Goal: Transaction & Acquisition: Purchase product/service

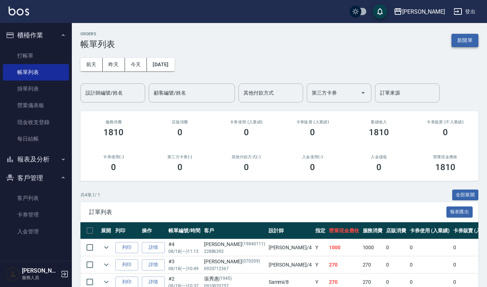
click at [469, 43] on button "新開單" at bounding box center [465, 40] width 27 height 13
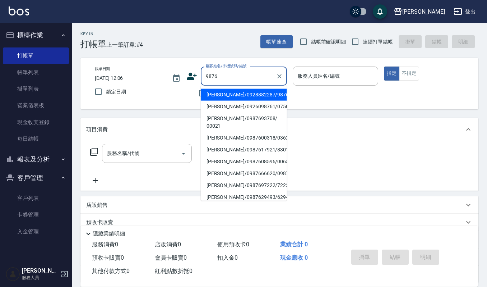
click at [229, 88] on ul "林冠吟/0928882287/9876 陳惠娟/0926098761/0750402 吳鎂伶/0987693708/ 00021 陳淑貞/0987600318…" at bounding box center [244, 143] width 86 height 115
click at [231, 94] on li "[PERSON_NAME]/0928882287/9876" at bounding box center [244, 95] width 86 height 12
type input "[PERSON_NAME]/0928882287/9876"
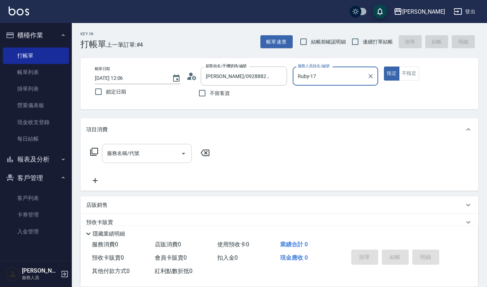
click at [153, 151] on input "服務名稱/代號" at bounding box center [141, 153] width 73 height 13
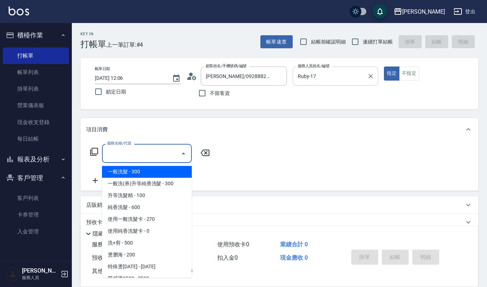
click at [335, 75] on input "Ruby-17" at bounding box center [330, 76] width 69 height 13
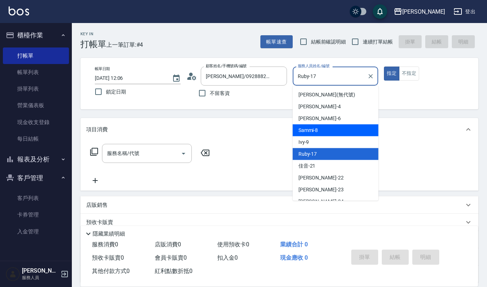
click at [321, 129] on div "Sammi -8" at bounding box center [336, 130] width 86 height 12
type input "Sammi-8"
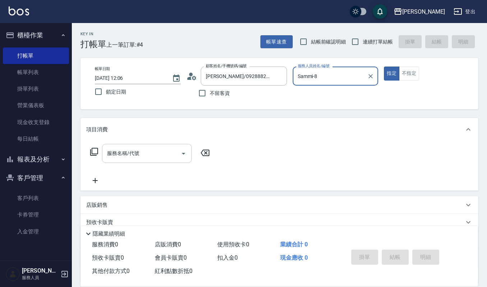
click at [170, 153] on input "服務名稱/代號" at bounding box center [141, 153] width 73 height 13
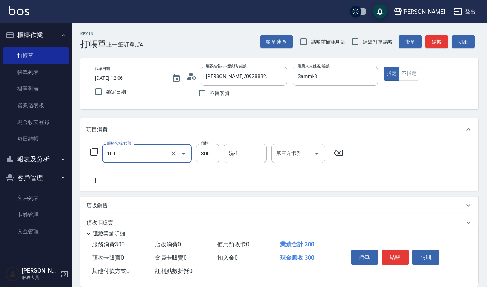
type input "一般洗髮(101)"
type input "270"
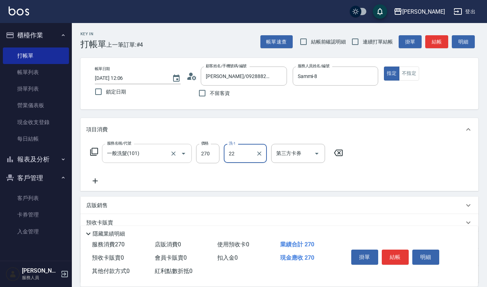
type input "[PERSON_NAME]-22"
click at [392, 260] on button "結帳" at bounding box center [395, 256] width 27 height 15
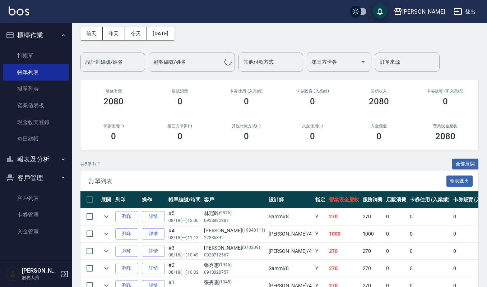
scroll to position [48, 0]
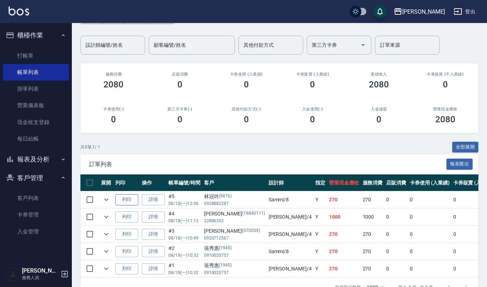
click at [131, 196] on button "列印" at bounding box center [126, 199] width 23 height 11
click at [29, 49] on link "打帳單" at bounding box center [36, 55] width 66 height 17
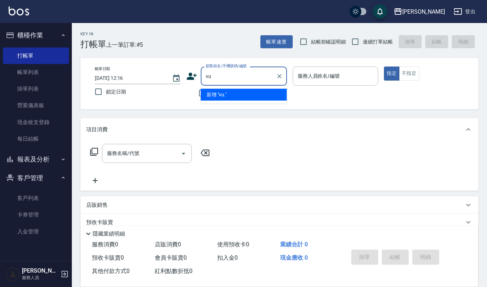
type input "v"
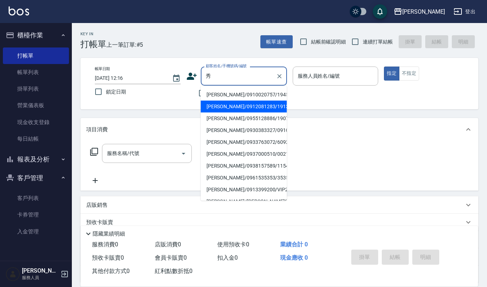
click at [246, 110] on li "[PERSON_NAME]/0912081283/1913" at bounding box center [244, 107] width 86 height 12
type input "[PERSON_NAME]/0912081283/1913"
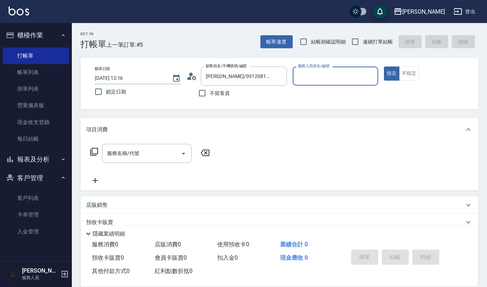
type input "[PERSON_NAME]-4"
click at [138, 157] on input "服務名稱/代號" at bounding box center [141, 153] width 73 height 13
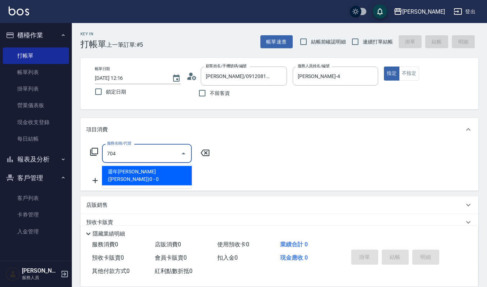
type input "週年[PERSON_NAME]([PERSON_NAME])0(704)"
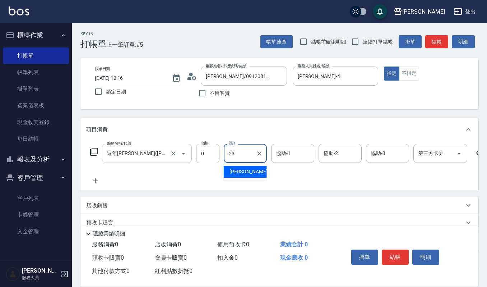
type input "[PERSON_NAME]-23"
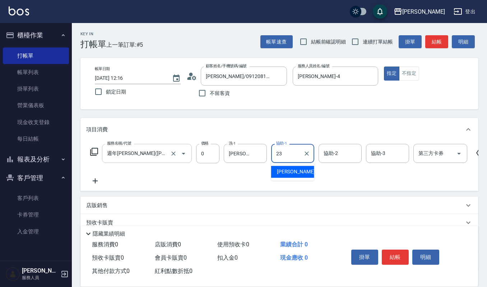
type input "[PERSON_NAME]-23"
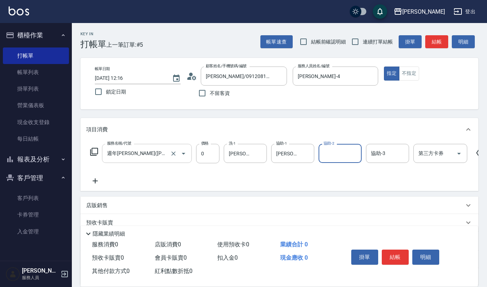
type input "3"
type input "[PERSON_NAME]-23"
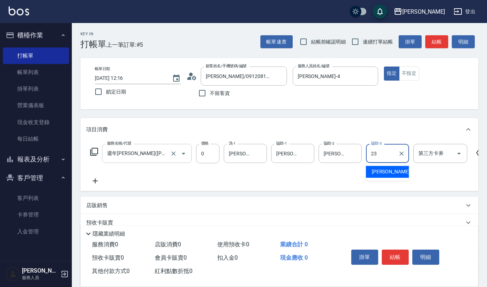
type input "[PERSON_NAME]-23"
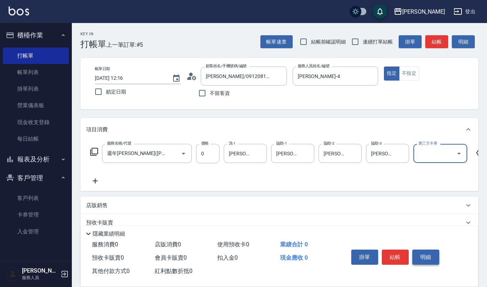
click at [422, 258] on button "明細" at bounding box center [425, 256] width 27 height 15
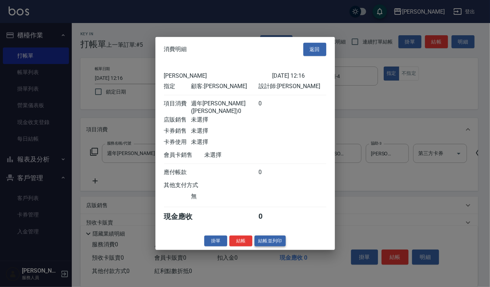
click at [273, 239] on button "結帳並列印" at bounding box center [270, 240] width 31 height 11
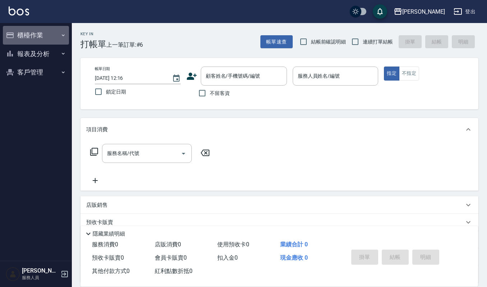
click at [51, 37] on button "櫃檯作業" at bounding box center [36, 35] width 66 height 19
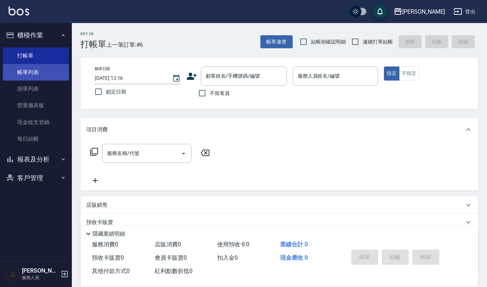
click at [49, 73] on link "帳單列表" at bounding box center [36, 72] width 66 height 17
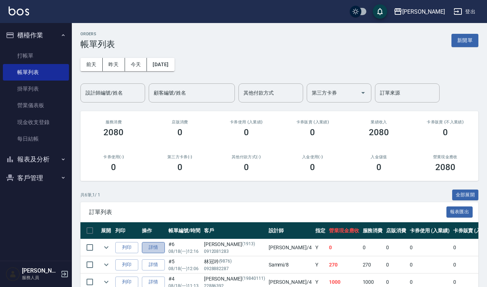
click at [150, 251] on link "詳情" at bounding box center [153, 247] width 23 height 11
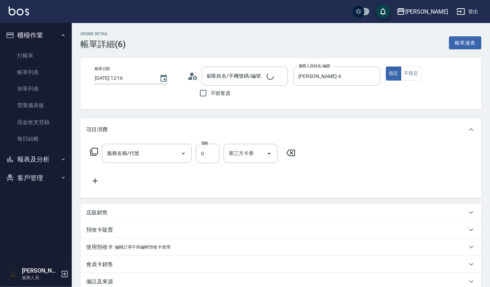
type input "[DATE] 12:16"
type input "[PERSON_NAME]-4"
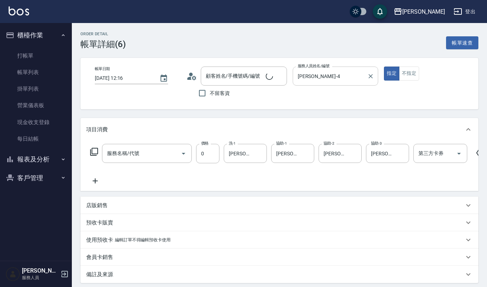
type input "[PERSON_NAME]/0912081283/1913"
type input "週年[PERSON_NAME]([PERSON_NAME])0(704)"
click at [341, 81] on input "[PERSON_NAME]-4" at bounding box center [330, 76] width 69 height 13
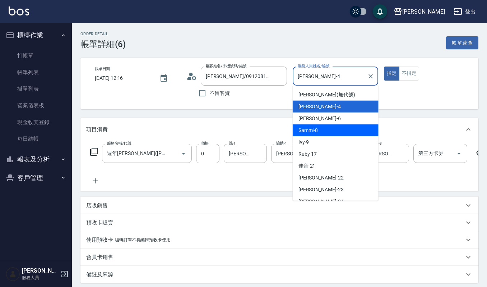
click at [340, 130] on div "Sammi -8" at bounding box center [336, 130] width 86 height 12
type input "Sammi-8"
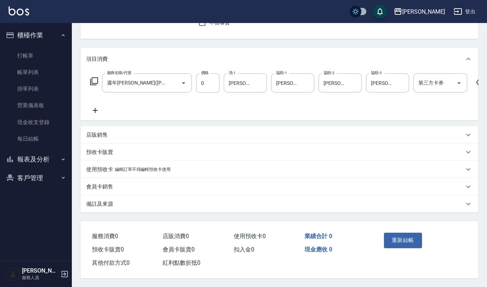
scroll to position [79, 0]
click at [423, 73] on div "第三方卡券 第三方卡券" at bounding box center [440, 82] width 54 height 19
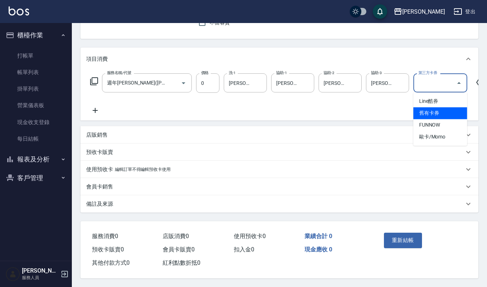
click at [423, 107] on span "舊有卡券" at bounding box center [440, 113] width 54 height 12
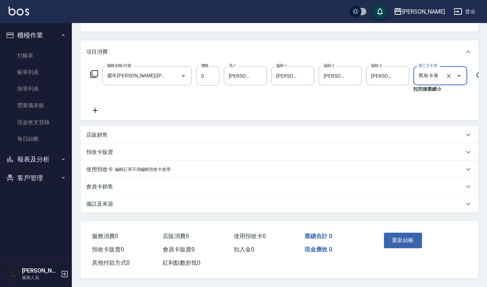
type input "舊有卡券"
click at [400, 247] on button "重新結帳" at bounding box center [403, 239] width 38 height 15
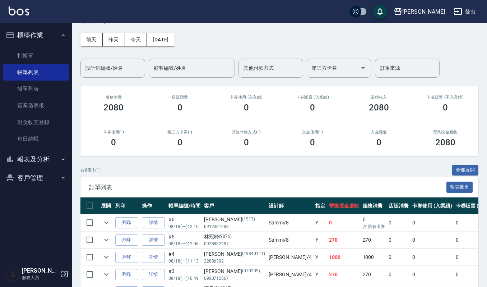
scroll to position [48, 0]
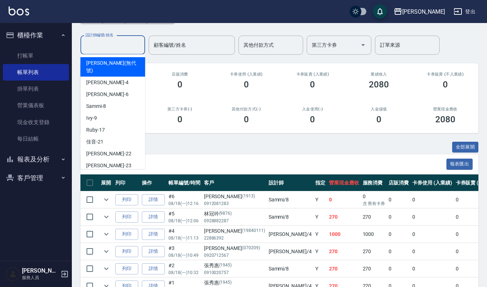
click at [103, 46] on input "設計師編號/姓名" at bounding box center [113, 45] width 58 height 13
click at [31, 52] on link "打帳單" at bounding box center [36, 55] width 66 height 17
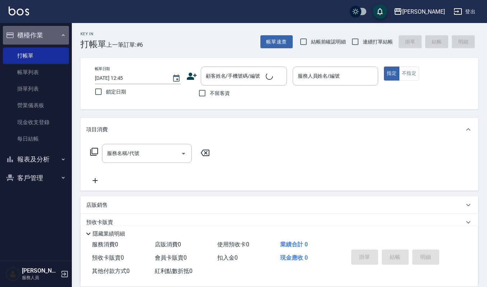
click at [31, 33] on button "櫃檯作業" at bounding box center [36, 35] width 66 height 19
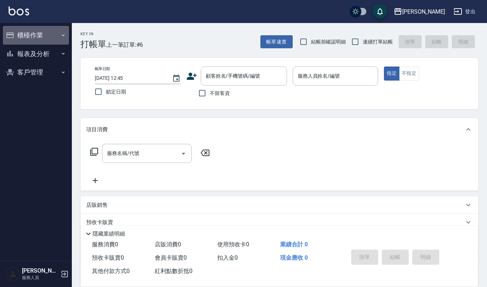
click at [34, 31] on button "櫃檯作業" at bounding box center [36, 35] width 66 height 19
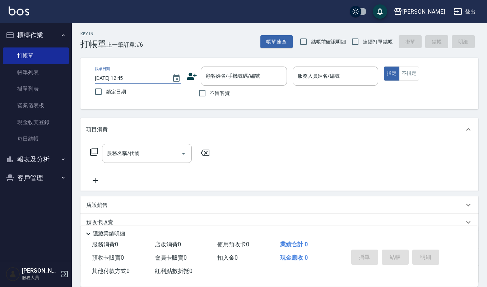
click at [121, 79] on input "[DATE] 12:45" at bounding box center [130, 78] width 70 height 12
click at [37, 77] on link "帳單列表" at bounding box center [36, 72] width 66 height 17
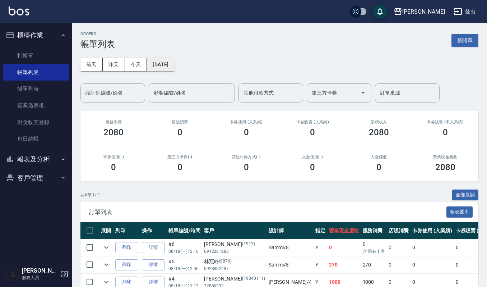
click at [161, 66] on button "[DATE]" at bounding box center [160, 64] width 27 height 13
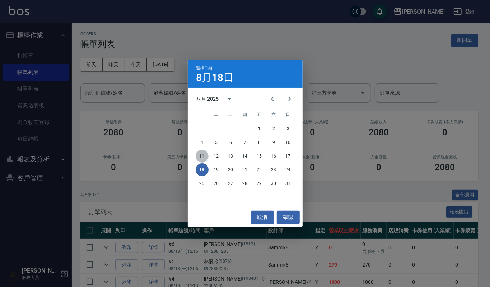
click at [202, 155] on button "11" at bounding box center [202, 155] width 13 height 13
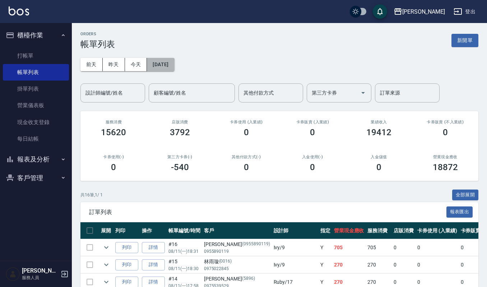
click at [164, 61] on button "[DATE]" at bounding box center [160, 64] width 27 height 13
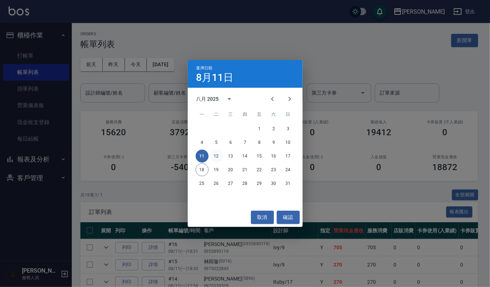
click at [216, 157] on button "12" at bounding box center [216, 155] width 13 height 13
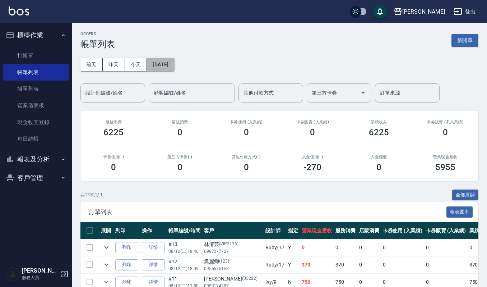
click at [170, 65] on button "[DATE]" at bounding box center [160, 64] width 27 height 13
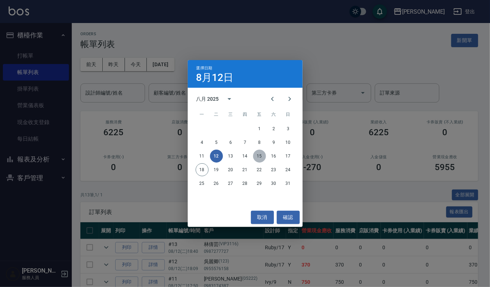
click at [259, 156] on button "15" at bounding box center [259, 155] width 13 height 13
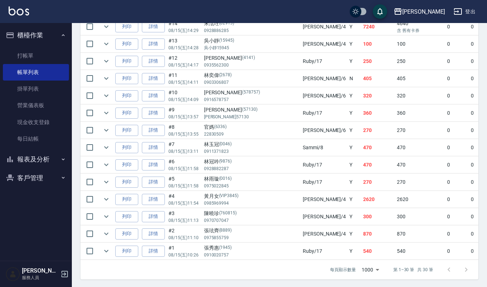
scroll to position [512, 0]
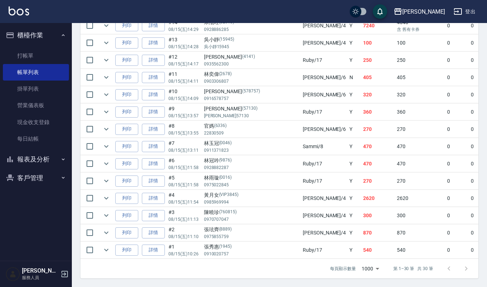
click at [213, 208] on div "[PERSON_NAME](760815)" at bounding box center [251, 212] width 95 height 8
click at [150, 210] on link "詳情" at bounding box center [153, 215] width 23 height 11
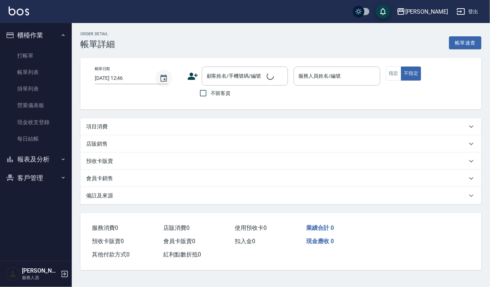
type input "[DATE] 11:13"
type input "[PERSON_NAME]-4"
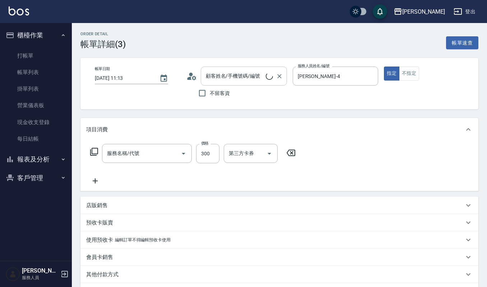
type input "[PERSON_NAME]/0970707047/760815"
type input "一般洗髮(101)"
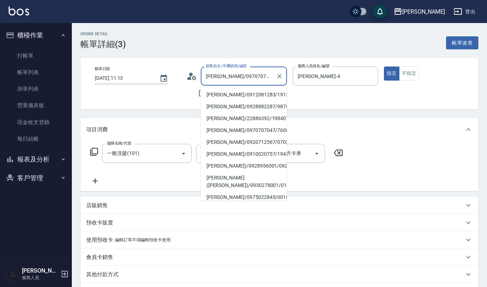
drag, startPoint x: 221, startPoint y: 75, endPoint x: 200, endPoint y: 75, distance: 20.5
click at [200, 75] on div "顧客姓名/手機號碼/編號 [PERSON_NAME]/0970707047/760815 顧客姓名/手機號碼/編號" at bounding box center [236, 75] width 101 height 19
click at [154, 41] on div "Order detail 帳單詳細 (3) 帳單速查" at bounding box center [279, 41] width 398 height 18
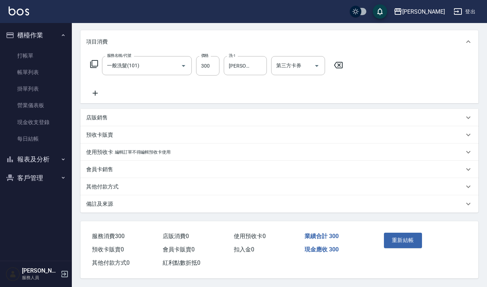
scroll to position [89, 0]
click at [385, 236] on button "重新結帳" at bounding box center [403, 239] width 38 height 15
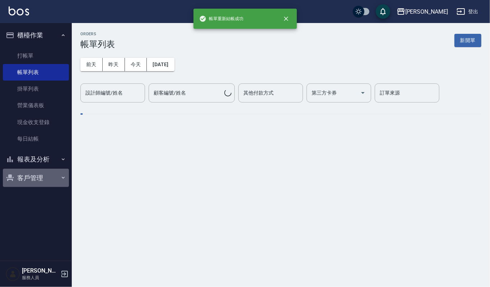
click at [27, 174] on button "客戶管理" at bounding box center [36, 177] width 66 height 19
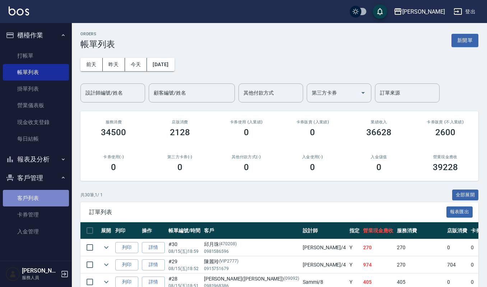
click at [32, 204] on link "客戶列表" at bounding box center [36, 198] width 66 height 17
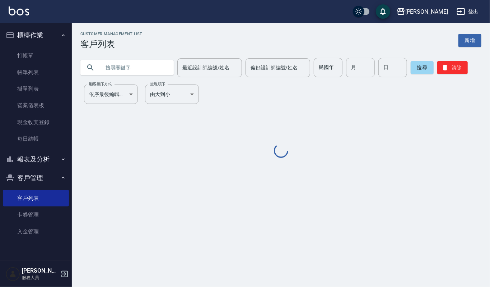
paste input "陳曉珍"
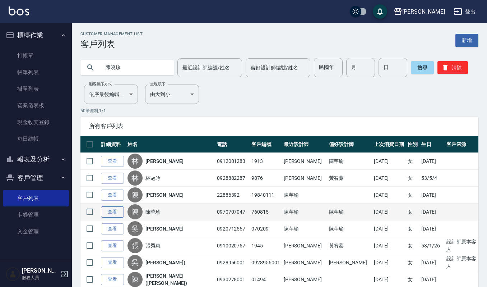
type input "陳曉珍"
click at [112, 211] on link "查看" at bounding box center [112, 211] width 23 height 11
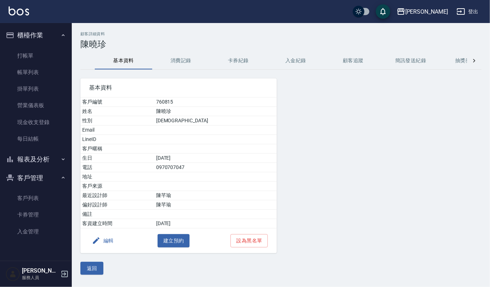
click at [185, 62] on button "消費記錄" at bounding box center [180, 60] width 57 height 17
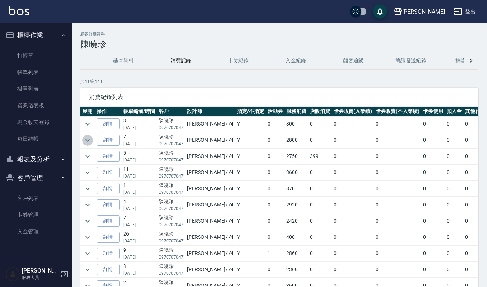
click at [87, 141] on icon "expand row" at bounding box center [87, 140] width 4 height 3
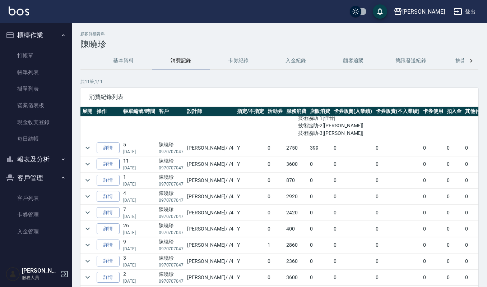
scroll to position [62, 0]
click at [87, 159] on icon "expand row" at bounding box center [87, 163] width 9 height 9
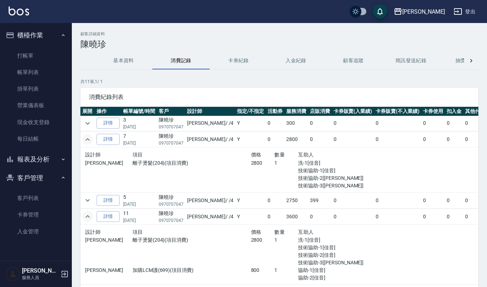
scroll to position [0, 0]
click at [86, 122] on icon "expand row" at bounding box center [87, 124] width 9 height 9
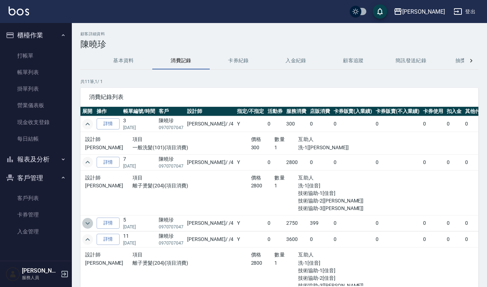
click at [87, 221] on icon "expand row" at bounding box center [87, 223] width 9 height 9
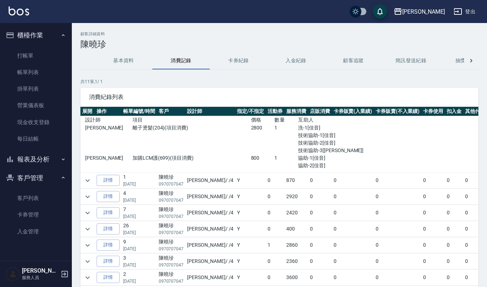
scroll to position [191, 0]
click at [85, 193] on icon "expand row" at bounding box center [87, 196] width 9 height 9
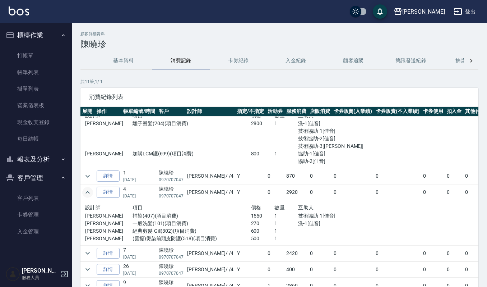
scroll to position [239, 0]
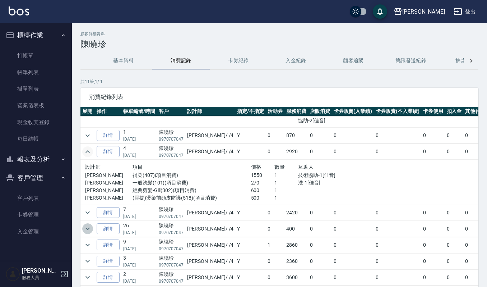
click at [85, 225] on icon "expand row" at bounding box center [87, 228] width 9 height 9
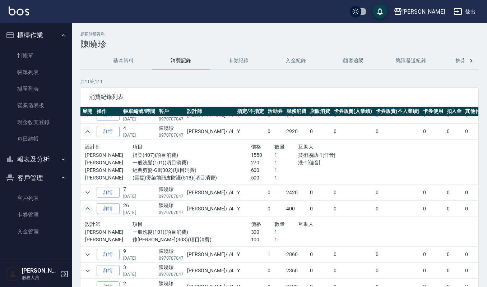
scroll to position [271, 0]
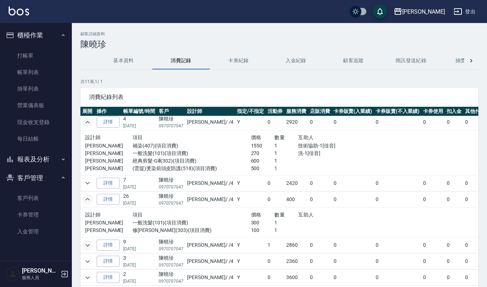
click at [85, 244] on icon "expand row" at bounding box center [87, 245] width 4 height 3
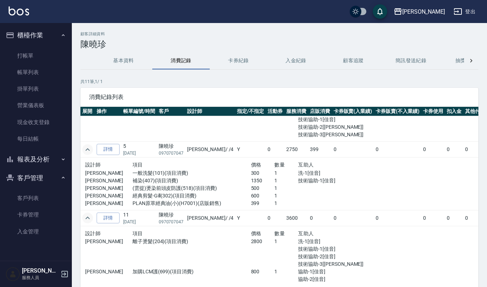
scroll to position [0, 0]
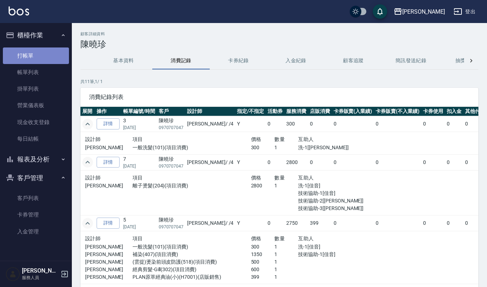
click at [25, 54] on link "打帳單" at bounding box center [36, 55] width 66 height 17
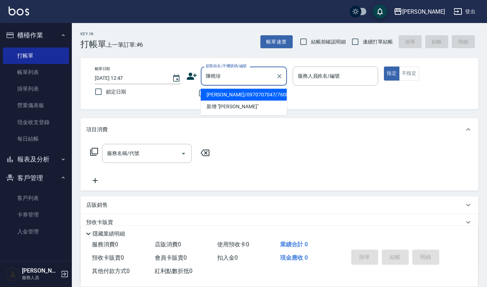
click at [233, 94] on li "[PERSON_NAME]/0970707047/760815" at bounding box center [244, 95] width 86 height 12
type input "[PERSON_NAME]/0970707047/760815"
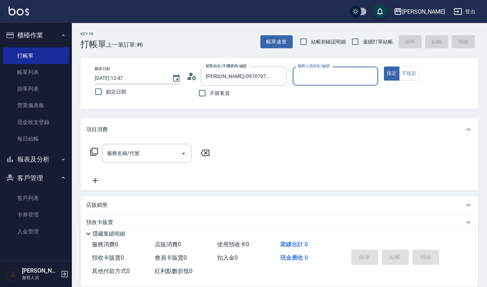
type input "[PERSON_NAME]-4"
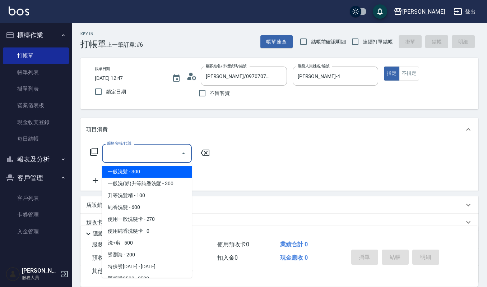
click at [122, 153] on input "服務名稱/代號" at bounding box center [141, 153] width 73 height 13
click at [131, 170] on span "一般洗髮 - 300" at bounding box center [147, 172] width 90 height 12
type input "一般洗髮(101)"
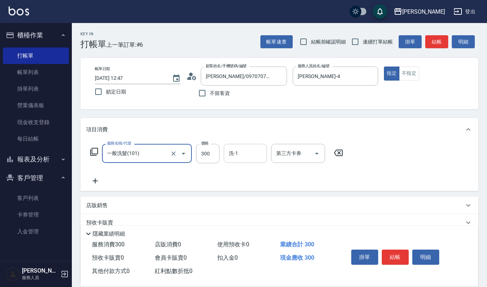
click at [249, 152] on input "洗-1" at bounding box center [245, 153] width 37 height 13
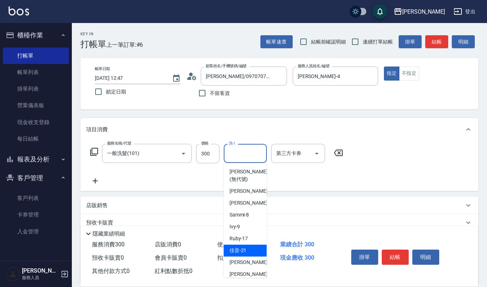
click at [247, 253] on div "佳音 -21" at bounding box center [245, 250] width 43 height 12
type input "佳音-21"
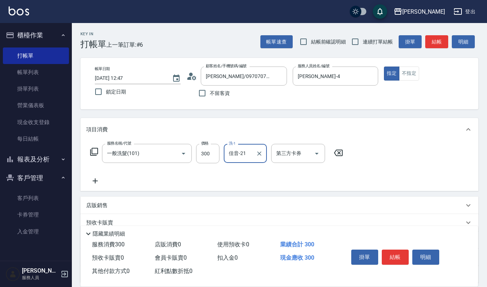
click at [93, 179] on icon at bounding box center [95, 180] width 18 height 9
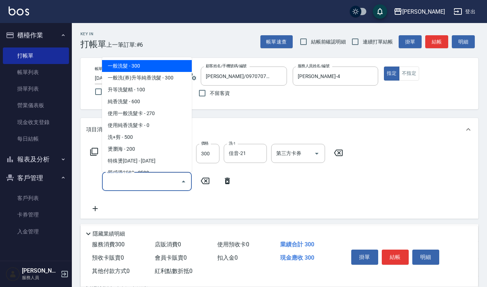
click at [114, 182] on input "服務名稱/代號" at bounding box center [141, 181] width 73 height 13
type input "w"
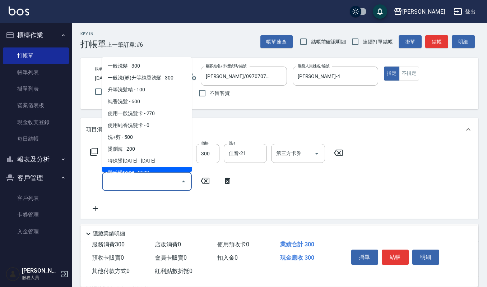
click at [108, 207] on div "服務名稱/代號 一般洗髮(101) 服務名稱/代號 價格 300 價格 洗-1 佳音-21 洗-1 第三方卡券 第三方卡券 服務名稱/代號 服務名稱/代號" at bounding box center [216, 178] width 261 height 69
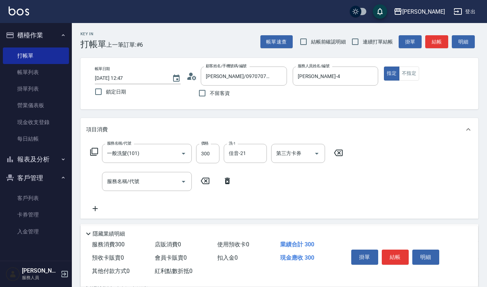
click at [115, 180] on input "服務名稱/代號" at bounding box center [141, 181] width 73 height 13
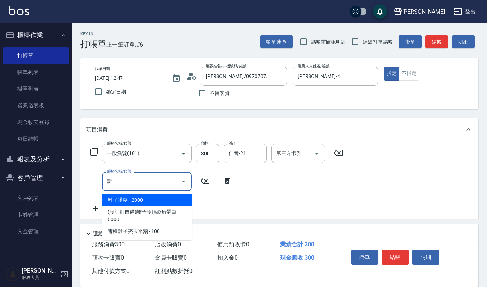
click at [136, 202] on span "離子燙髮 - 2000" at bounding box center [147, 200] width 90 height 12
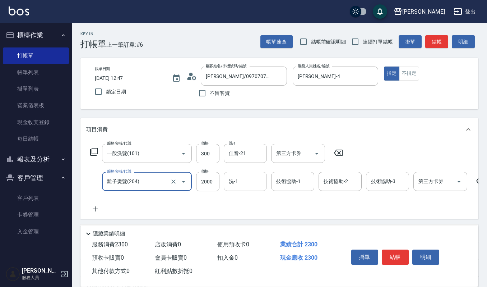
type input "離子燙髮(204)"
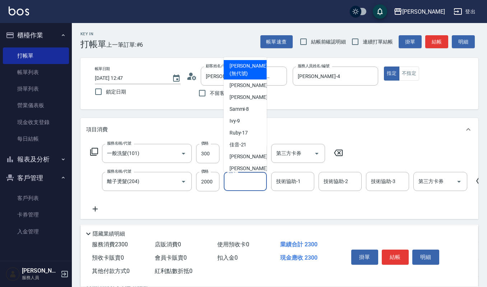
click at [252, 184] on input "洗-1" at bounding box center [245, 181] width 37 height 13
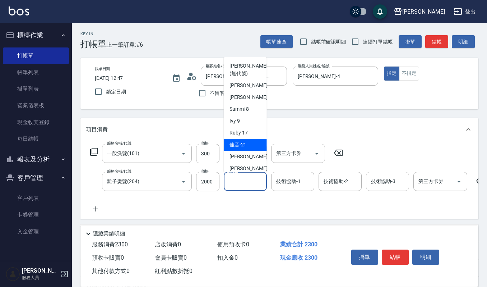
click at [252, 143] on div "佳音 -21" at bounding box center [245, 145] width 43 height 12
type input "佳音-21"
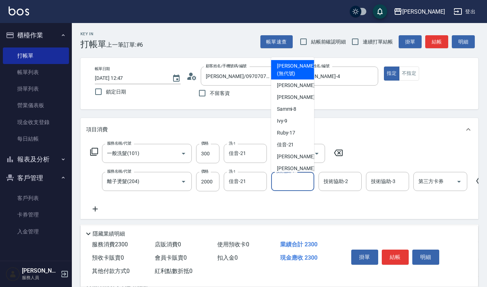
click at [286, 179] on input "技術協助-1" at bounding box center [292, 181] width 37 height 13
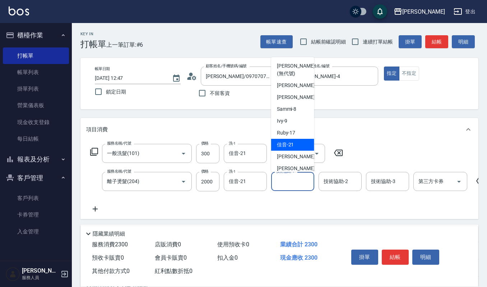
click at [292, 147] on span "佳音 -21" at bounding box center [285, 145] width 17 height 8
type input "佳音-21"
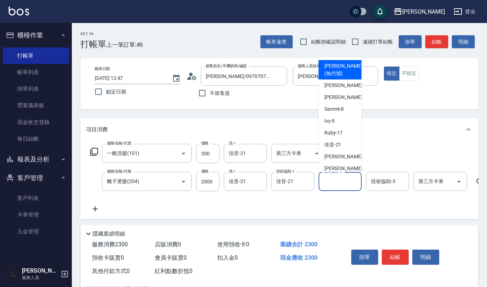
click at [337, 182] on input "技術協助-2" at bounding box center [340, 181] width 37 height 13
click at [328, 85] on span "[PERSON_NAME] -4" at bounding box center [345, 86] width 42 height 8
type input "[PERSON_NAME]-4"
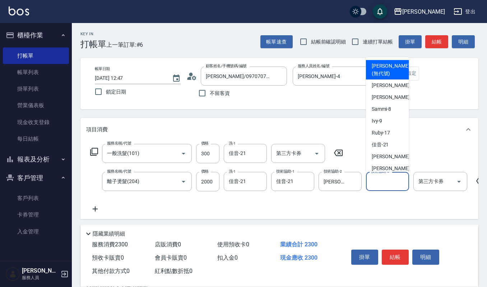
click at [382, 177] on input "技術協助-3" at bounding box center [387, 181] width 37 height 13
click at [378, 82] on span "[PERSON_NAME] -4" at bounding box center [393, 86] width 42 height 8
type input "[PERSON_NAME]-4"
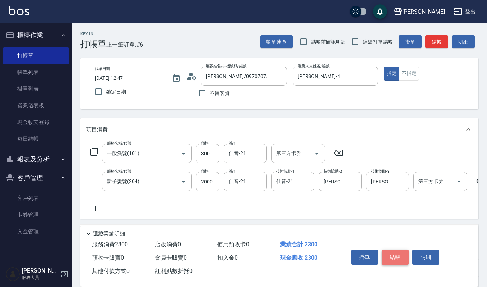
click at [399, 255] on button "結帳" at bounding box center [395, 256] width 27 height 15
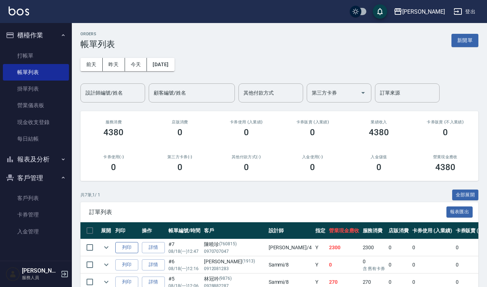
click at [126, 249] on button "列印" at bounding box center [126, 247] width 23 height 11
